Goal: Information Seeking & Learning: Compare options

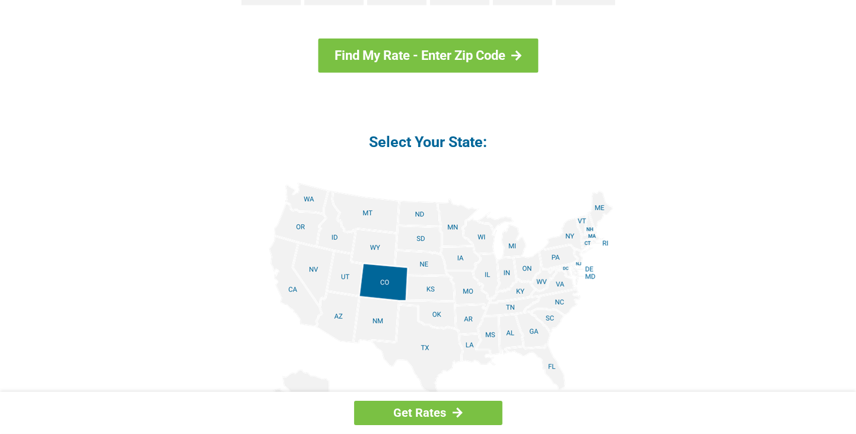
scroll to position [1306, 0]
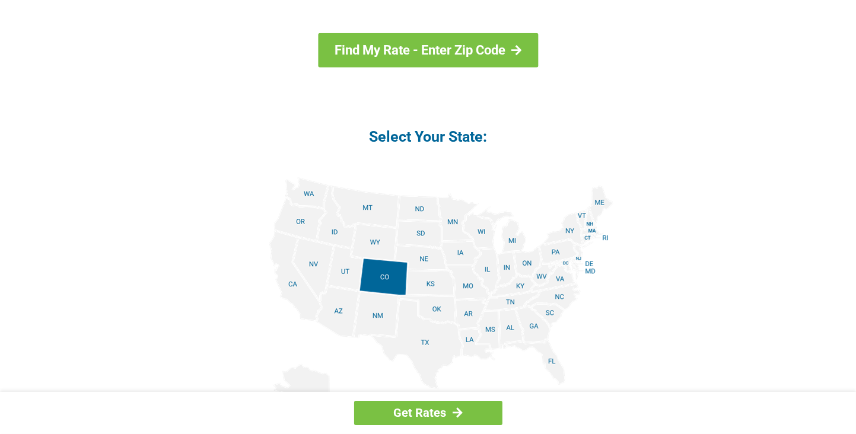
click at [534, 319] on img at bounding box center [428, 311] width 370 height 268
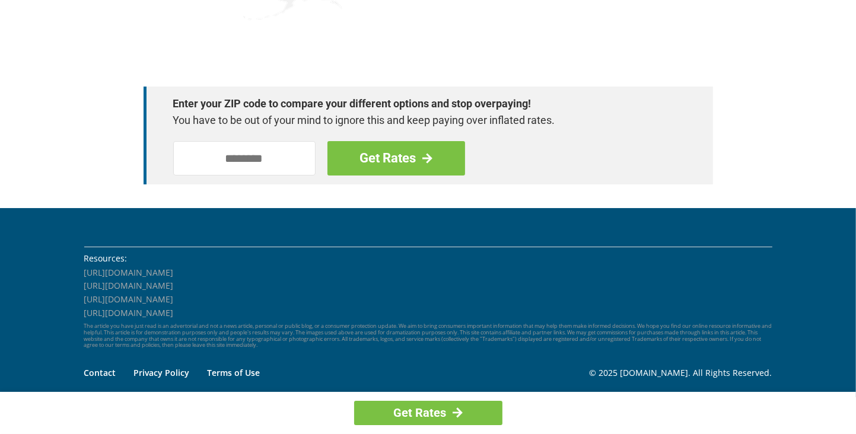
scroll to position [1735, 0]
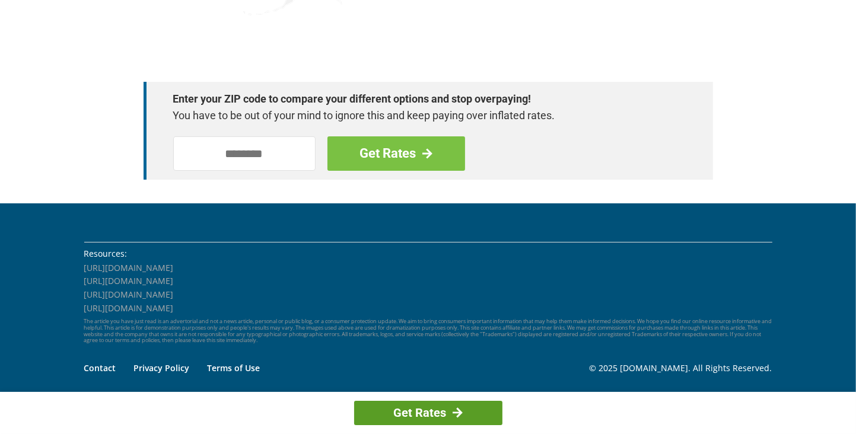
click at [449, 413] on link "Get Rates" at bounding box center [428, 413] width 148 height 24
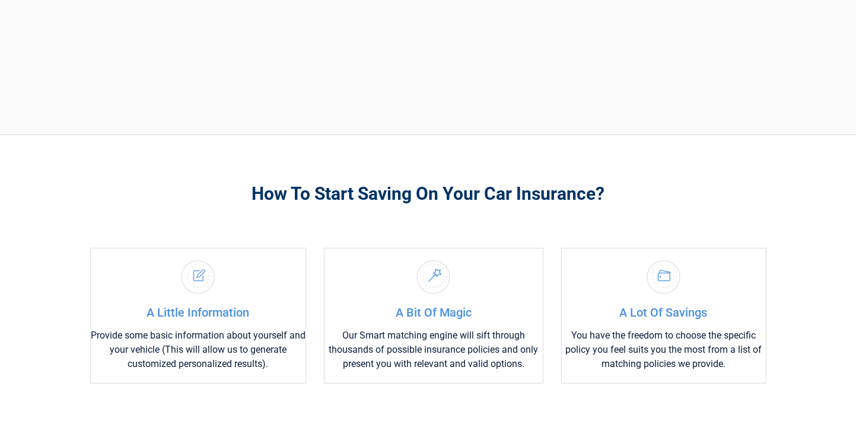
scroll to position [344, 0]
